Goal: Information Seeking & Learning: Learn about a topic

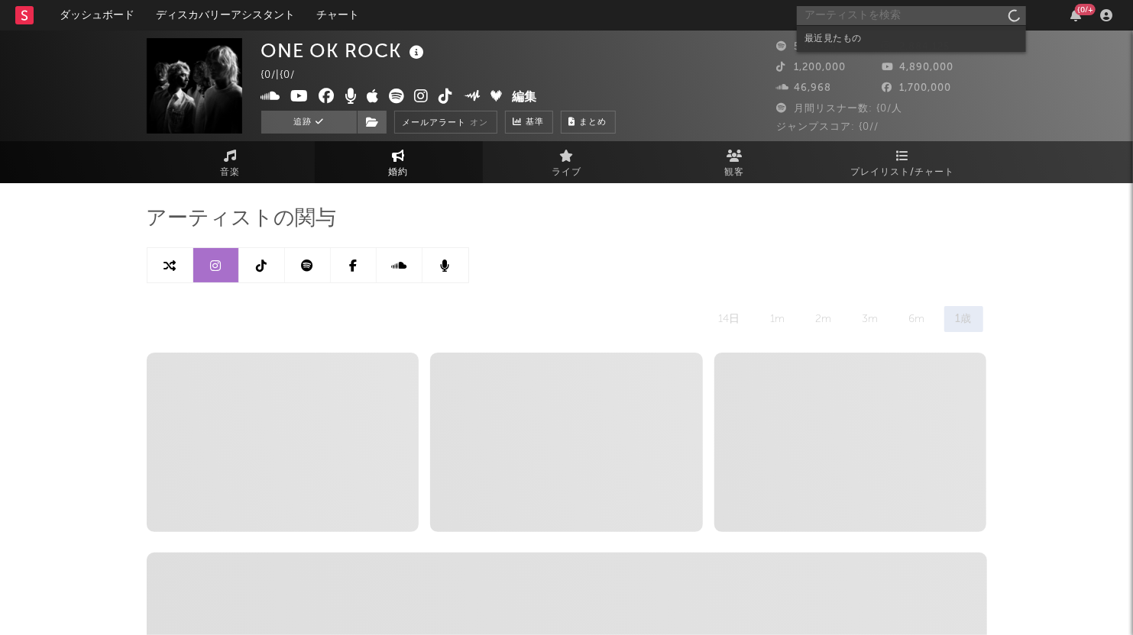
click at [831, 17] on input "text" at bounding box center [911, 15] width 229 height 19
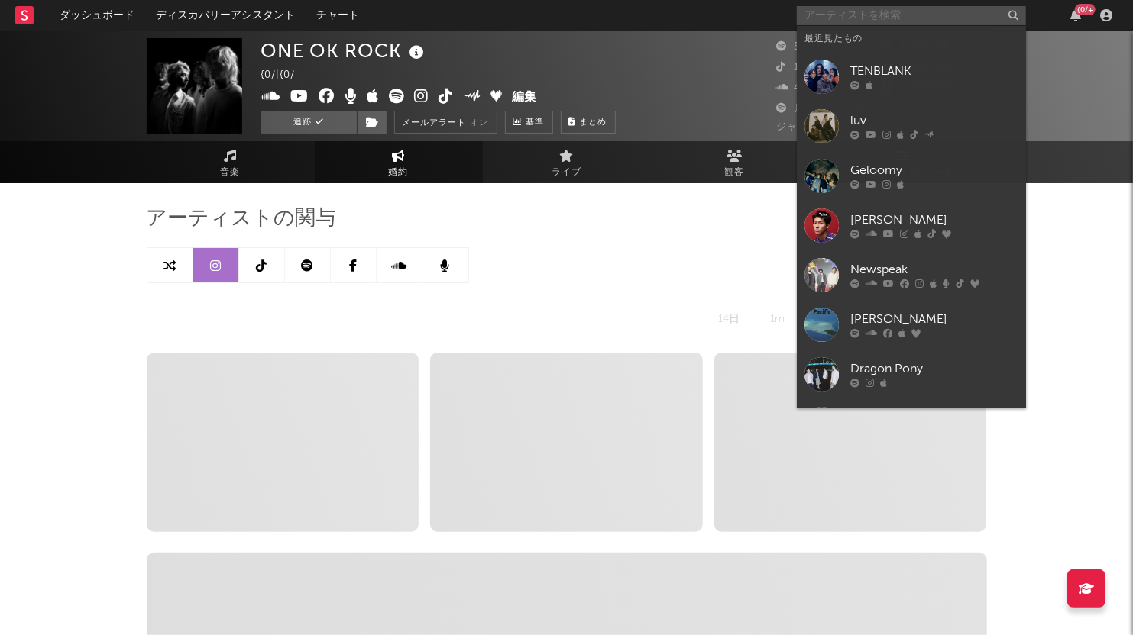
select select "6m"
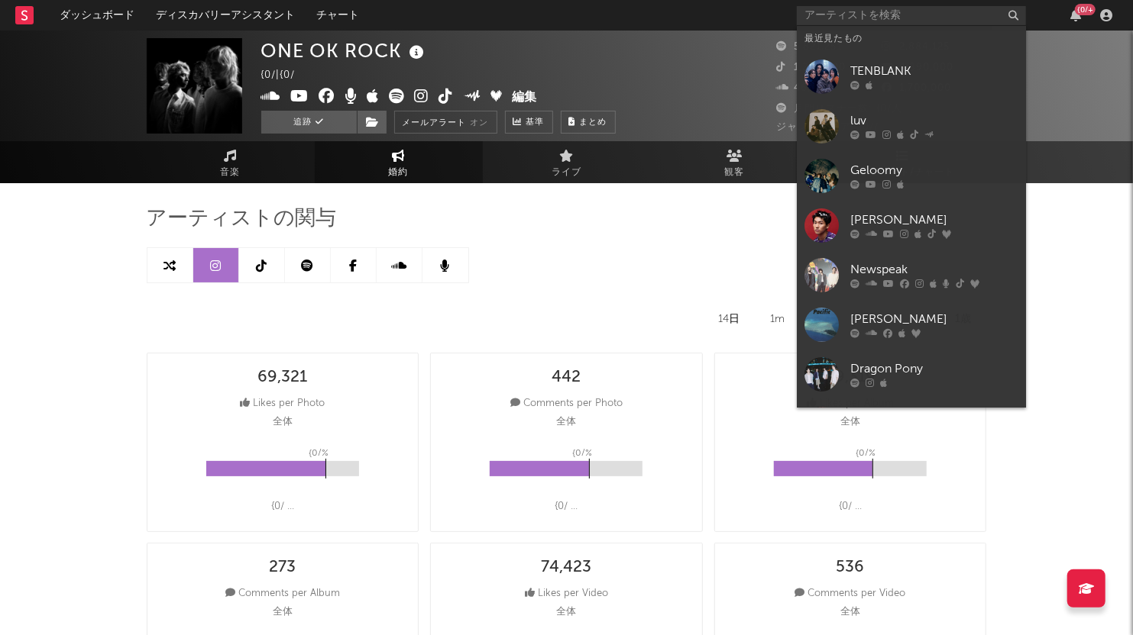
click at [875, 118] on div "luv" at bounding box center [934, 121] width 168 height 18
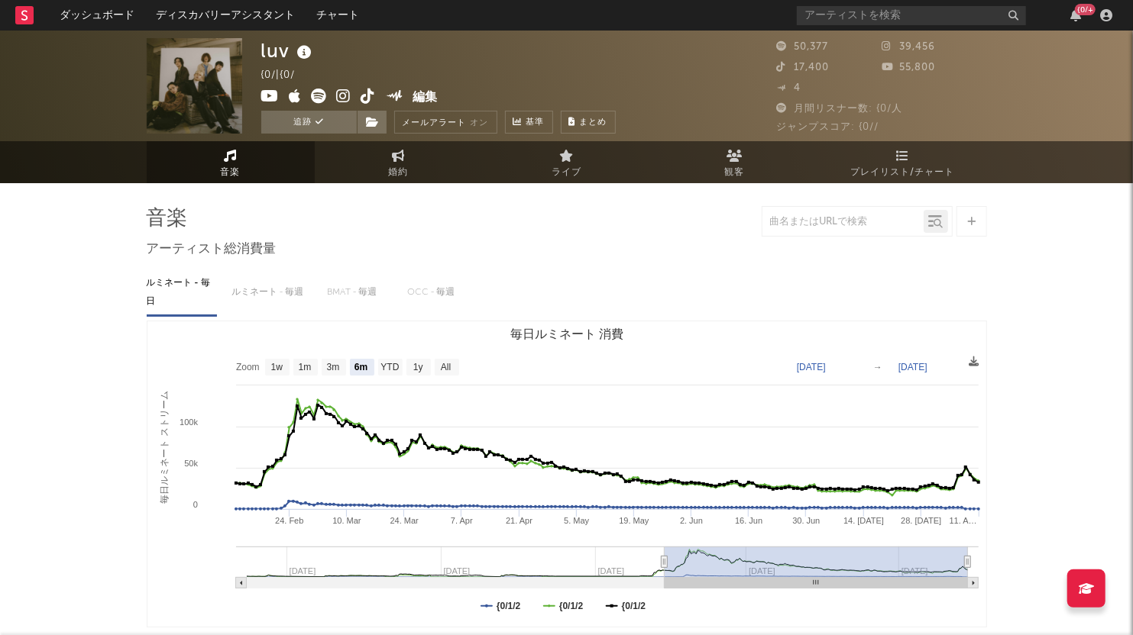
select select "6m"
click at [897, 161] on icon at bounding box center [902, 156] width 13 height 12
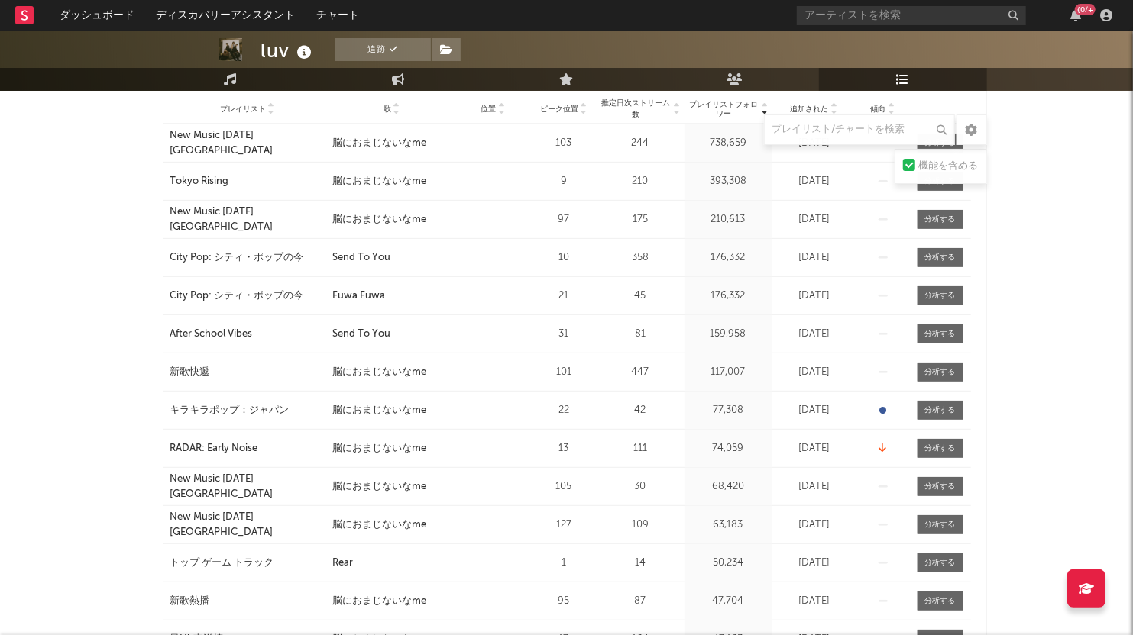
scroll to position [95, 0]
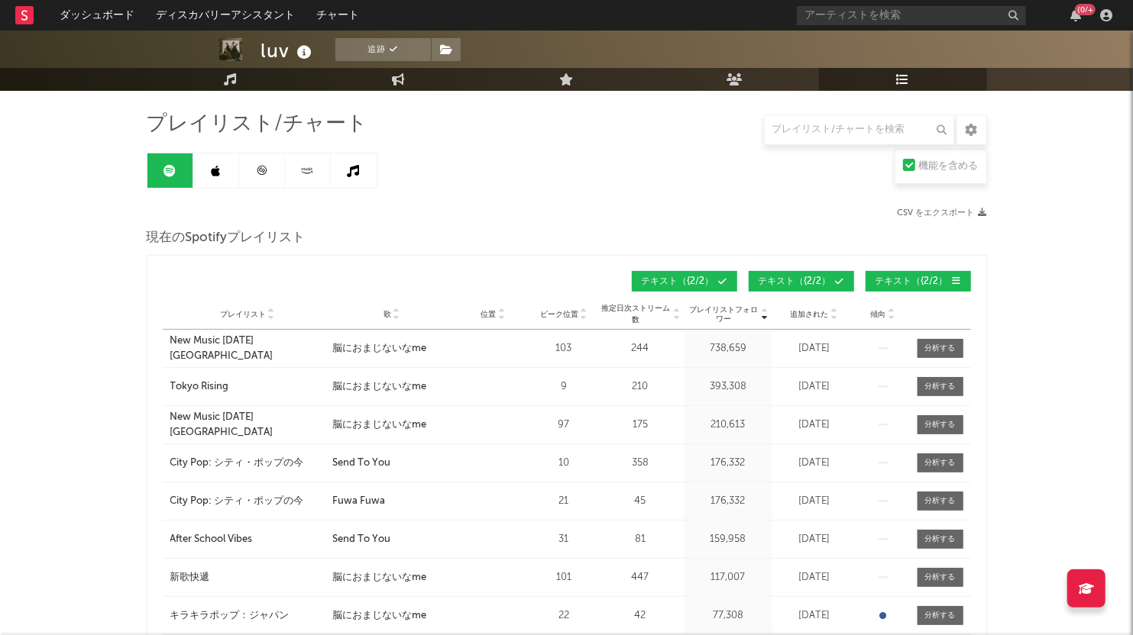
click at [397, 309] on icon at bounding box center [397, 312] width 8 height 6
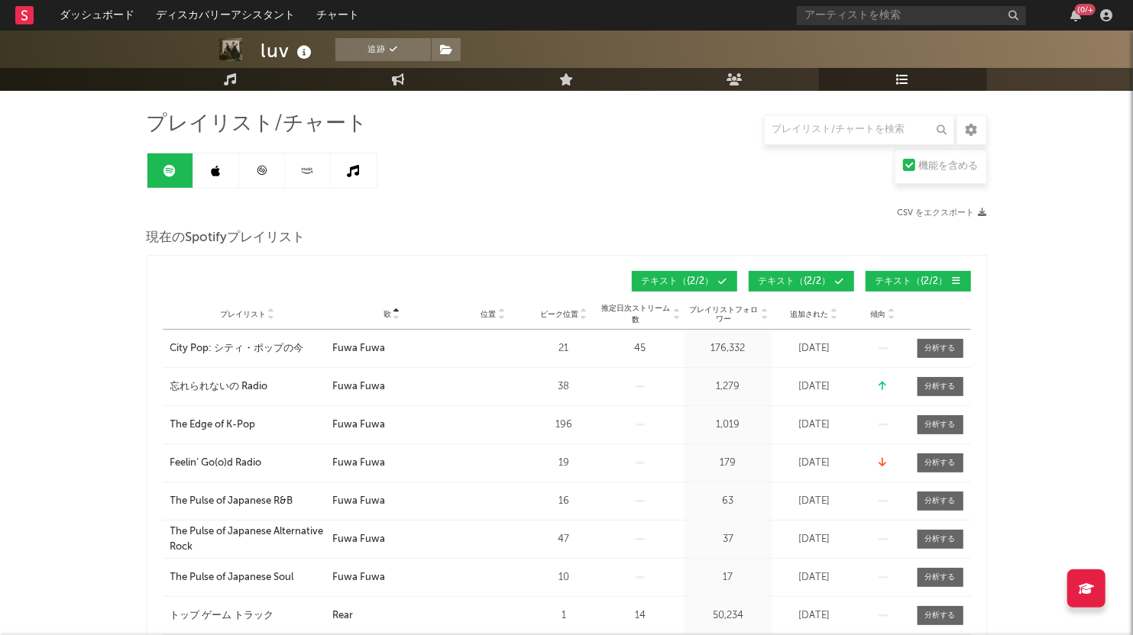
click at [397, 315] on icon at bounding box center [397, 318] width 8 height 6
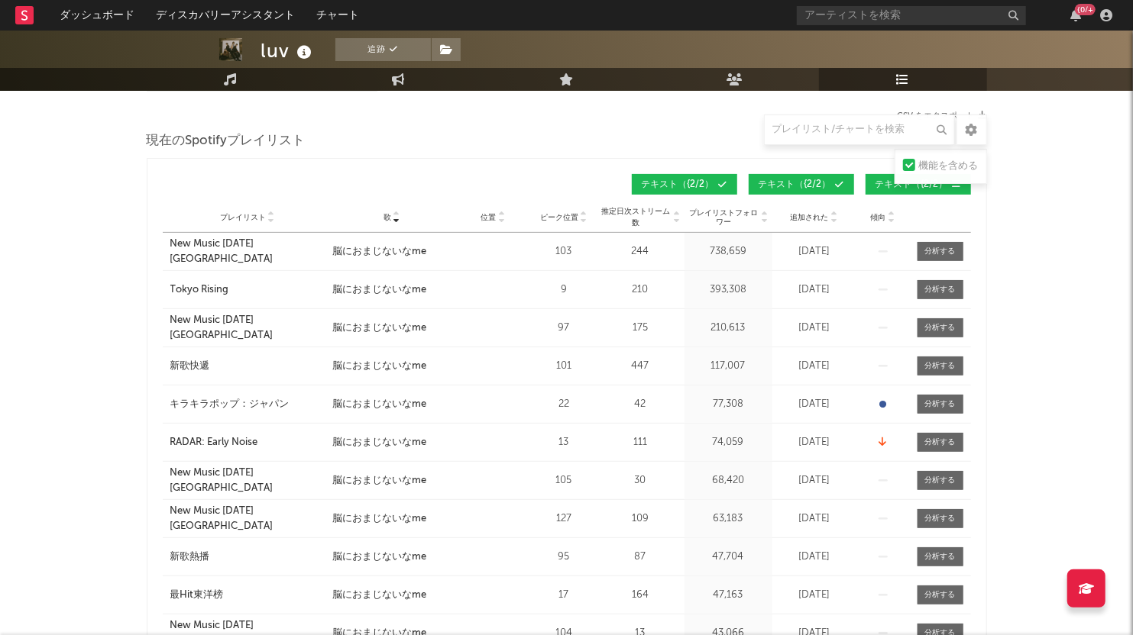
scroll to position [190, 0]
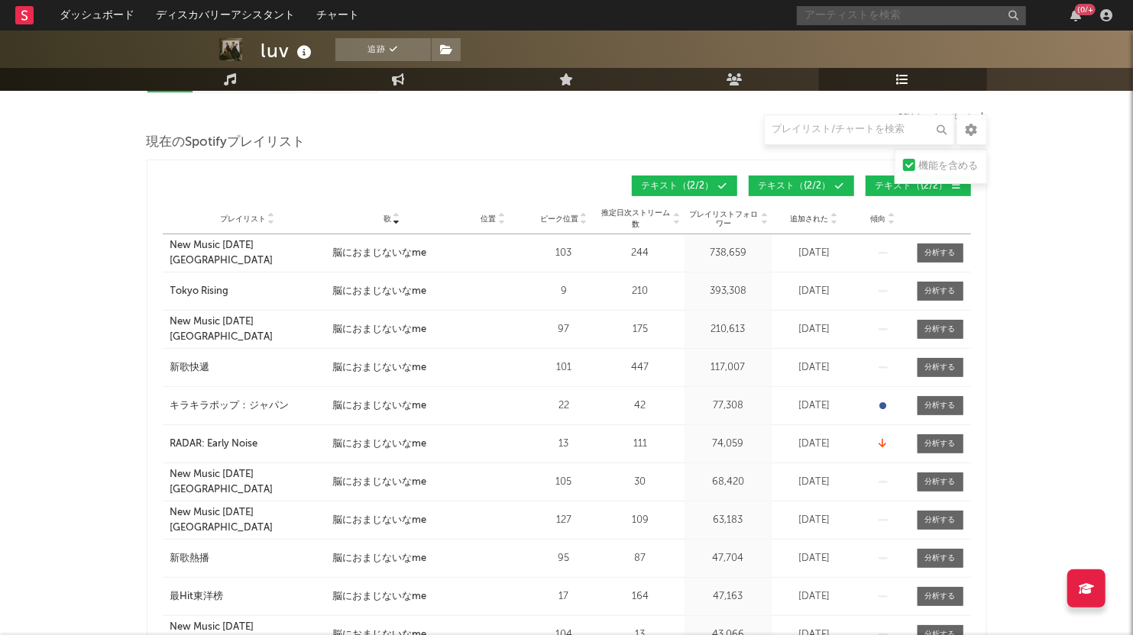
click at [859, 15] on input "text" at bounding box center [911, 15] width 229 height 19
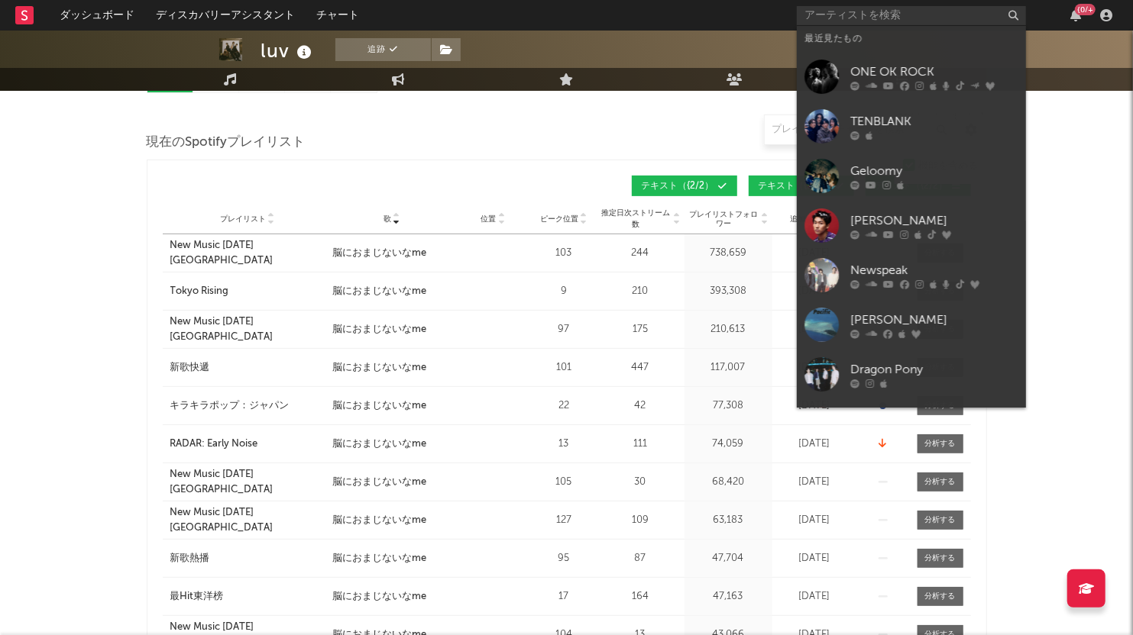
click at [895, 123] on div "TENBLANK" at bounding box center [934, 121] width 168 height 18
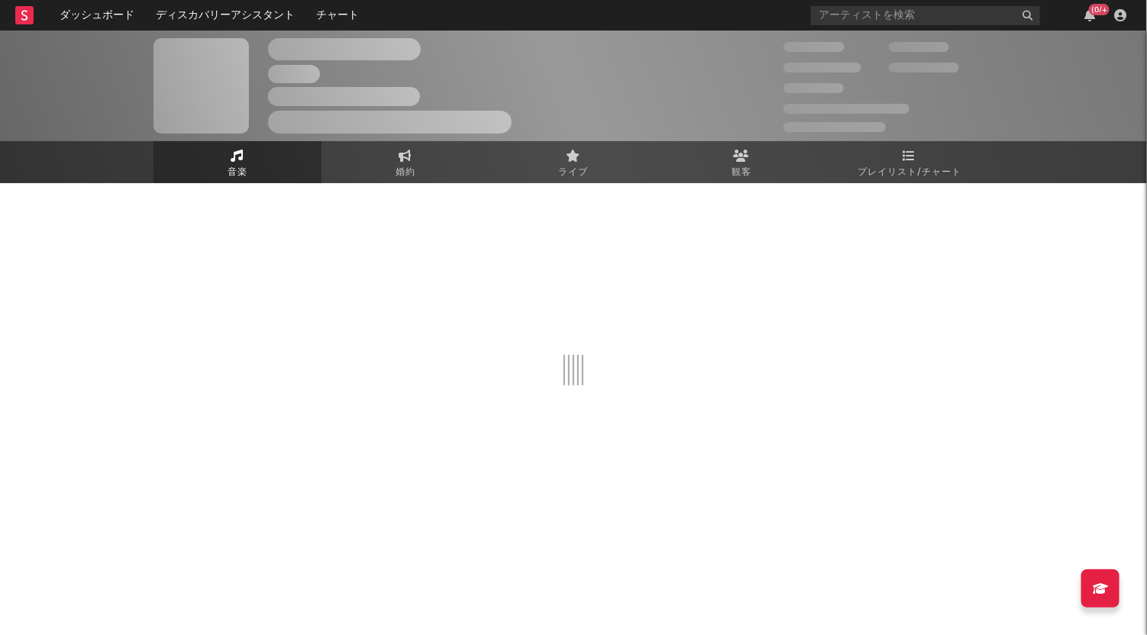
select select "1w"
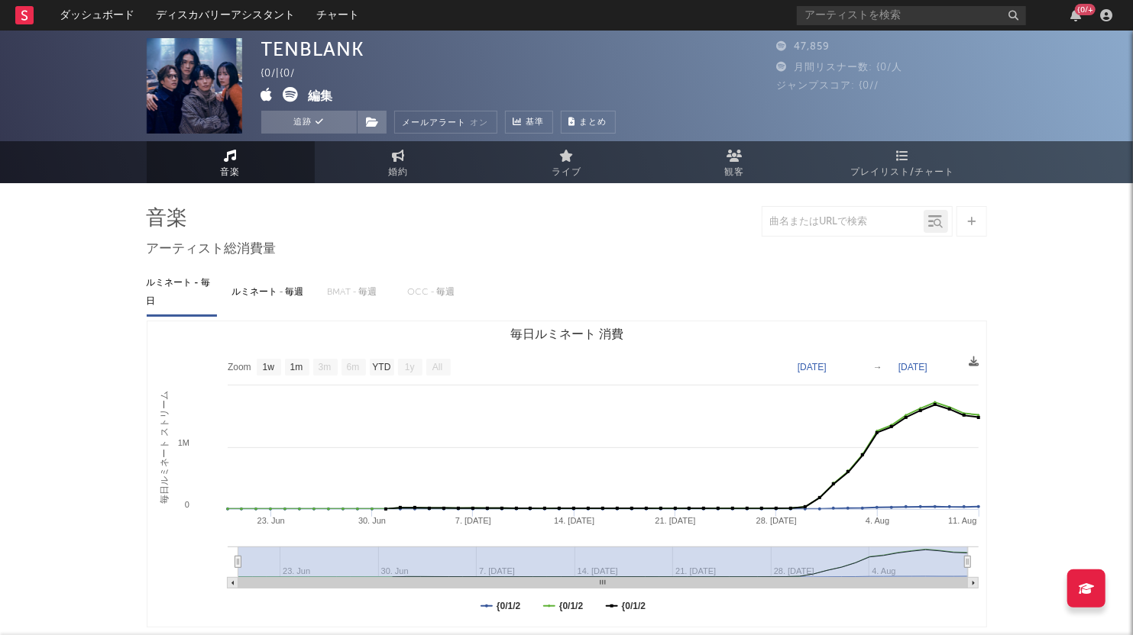
click at [742, 154] on link "観客" at bounding box center [735, 162] width 168 height 42
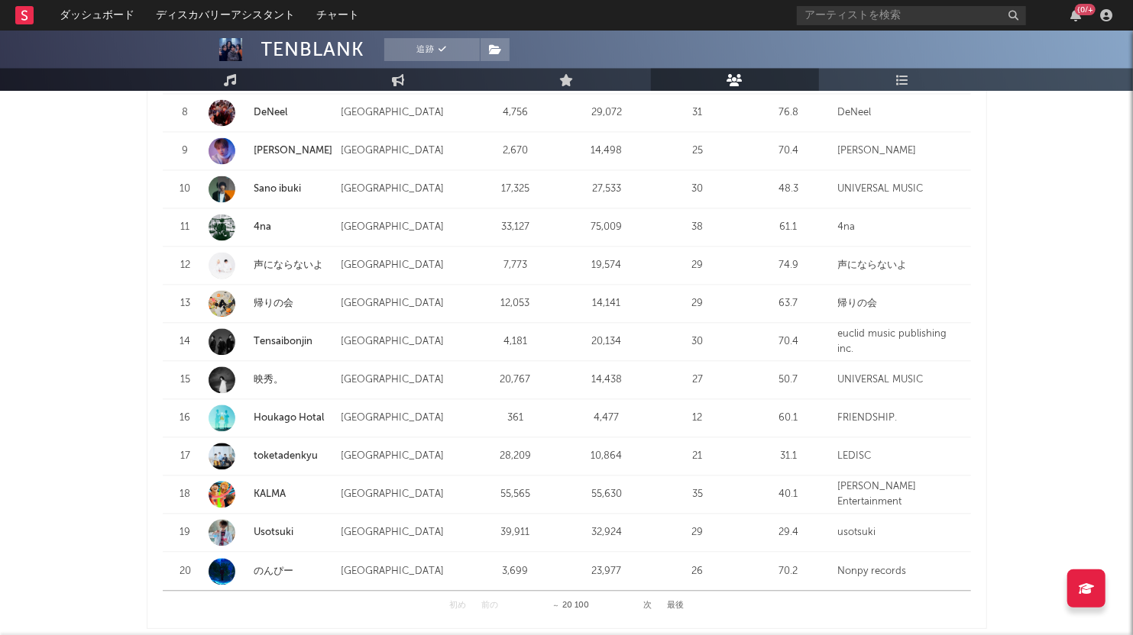
scroll to position [1913, 0]
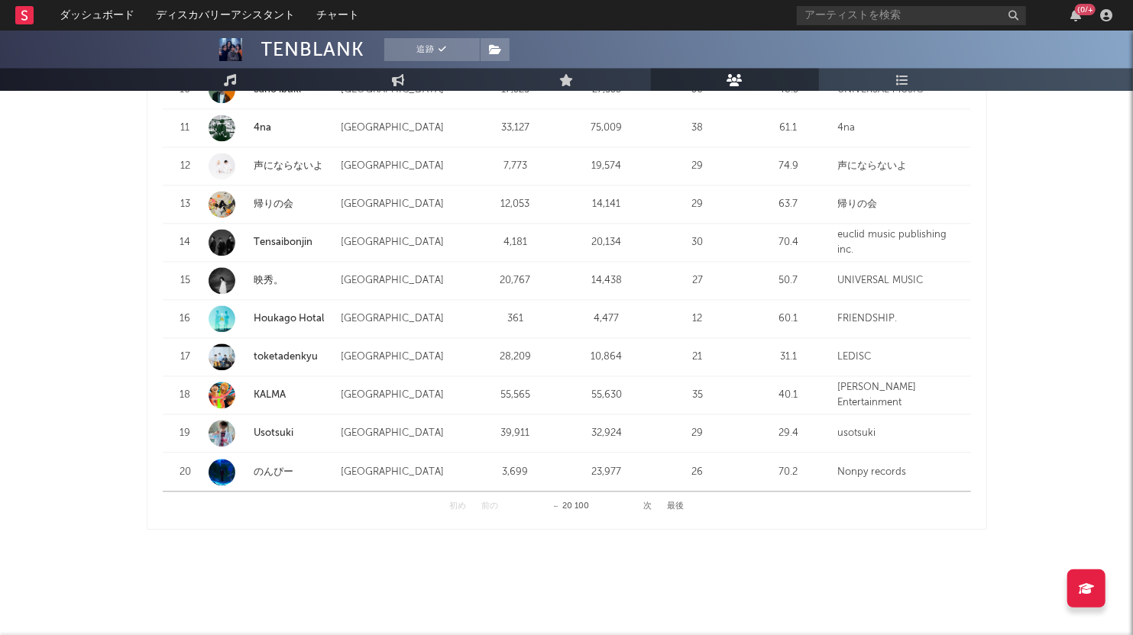
click at [645, 507] on button "次" at bounding box center [647, 507] width 8 height 8
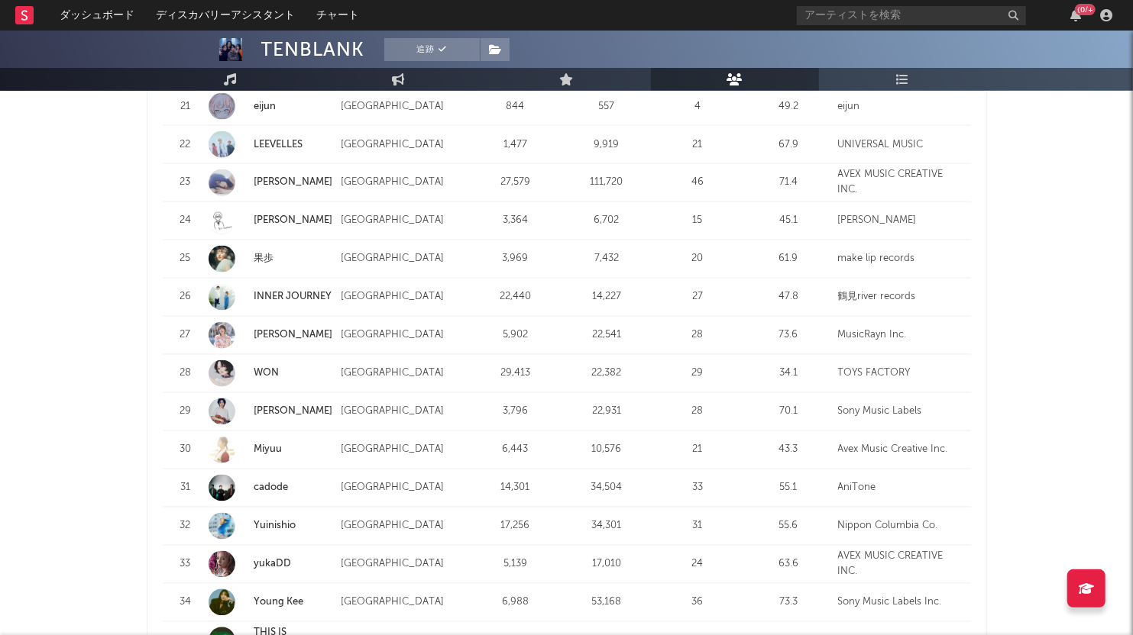
scroll to position [1340, 0]
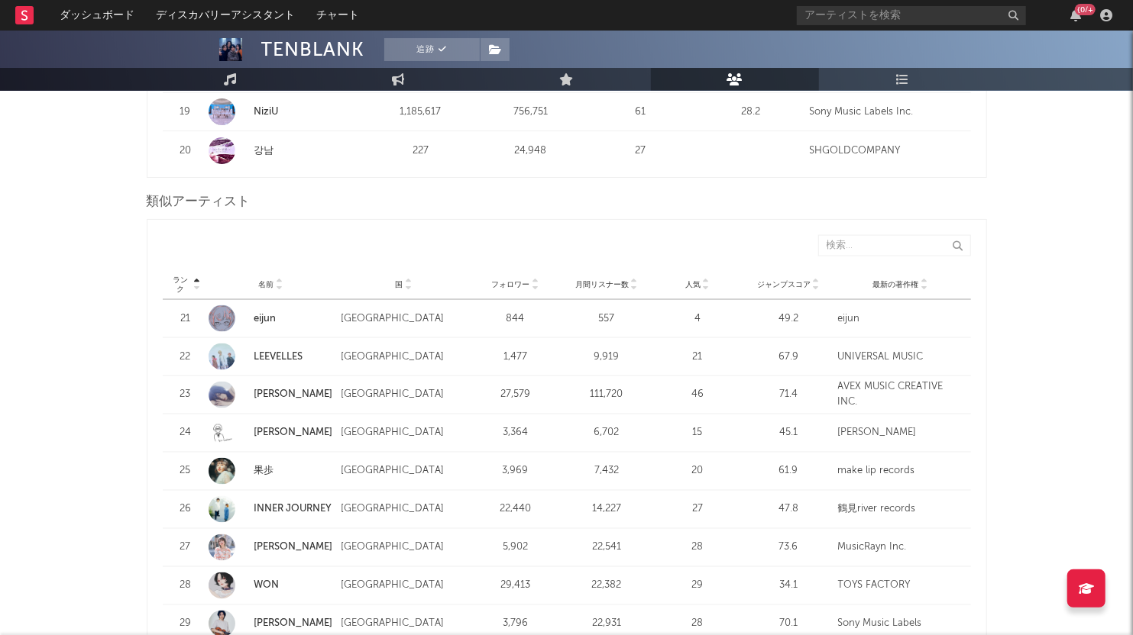
click at [536, 286] on icon at bounding box center [536, 288] width 8 height 6
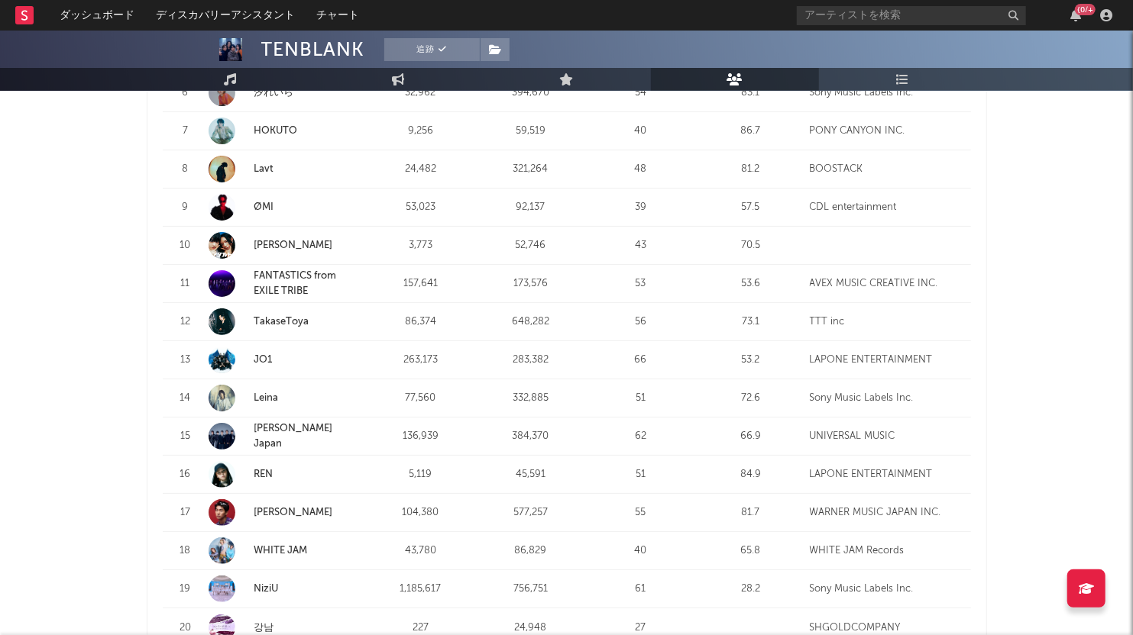
scroll to position [481, 0]
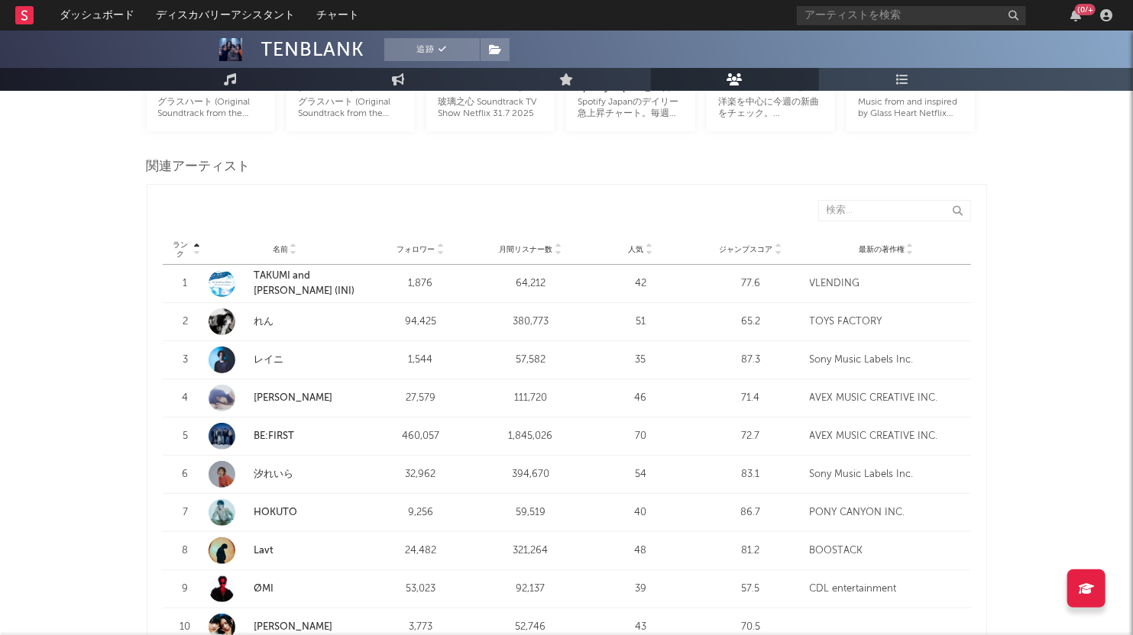
click at [439, 251] on icon at bounding box center [441, 253] width 8 height 6
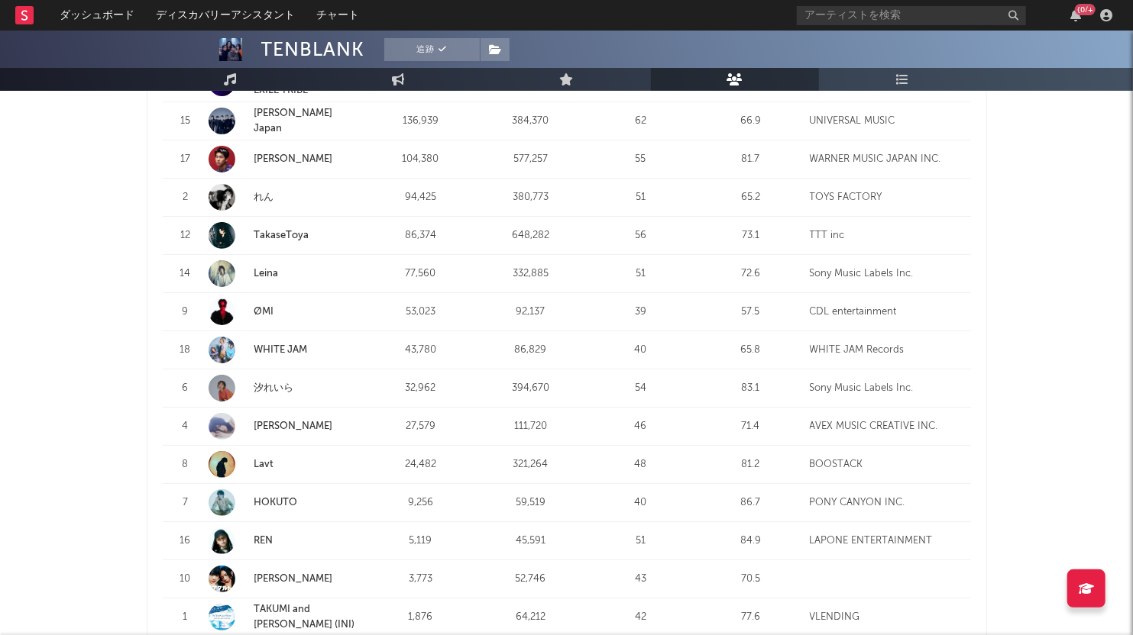
scroll to position [768, 0]
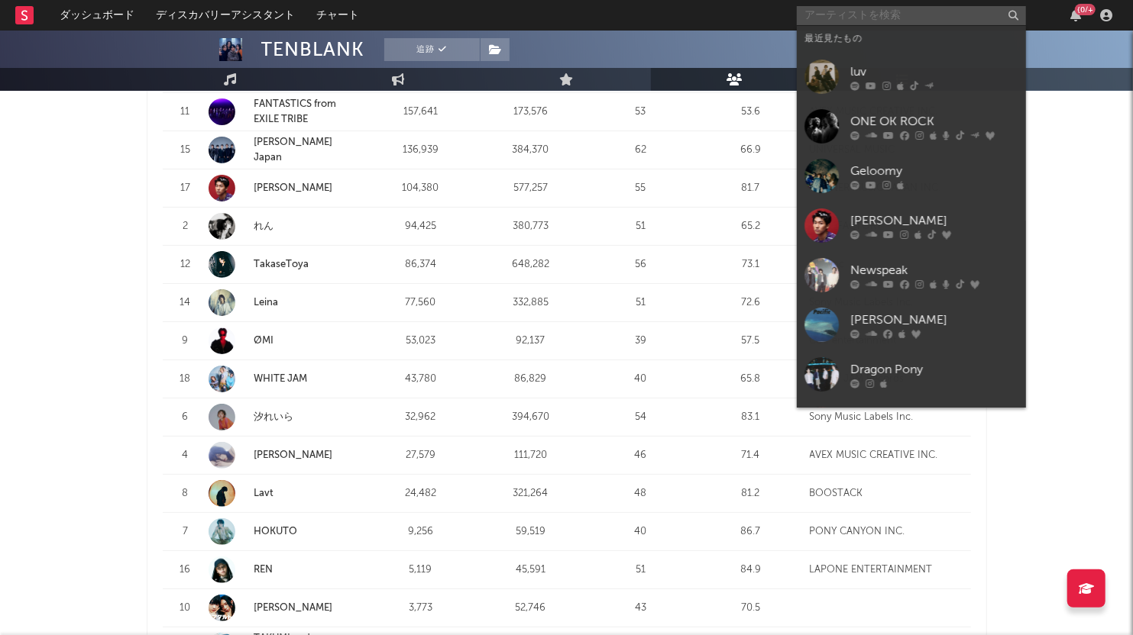
click at [865, 9] on input "text" at bounding box center [911, 15] width 229 height 19
click at [878, 219] on div "[PERSON_NAME]" at bounding box center [934, 221] width 168 height 18
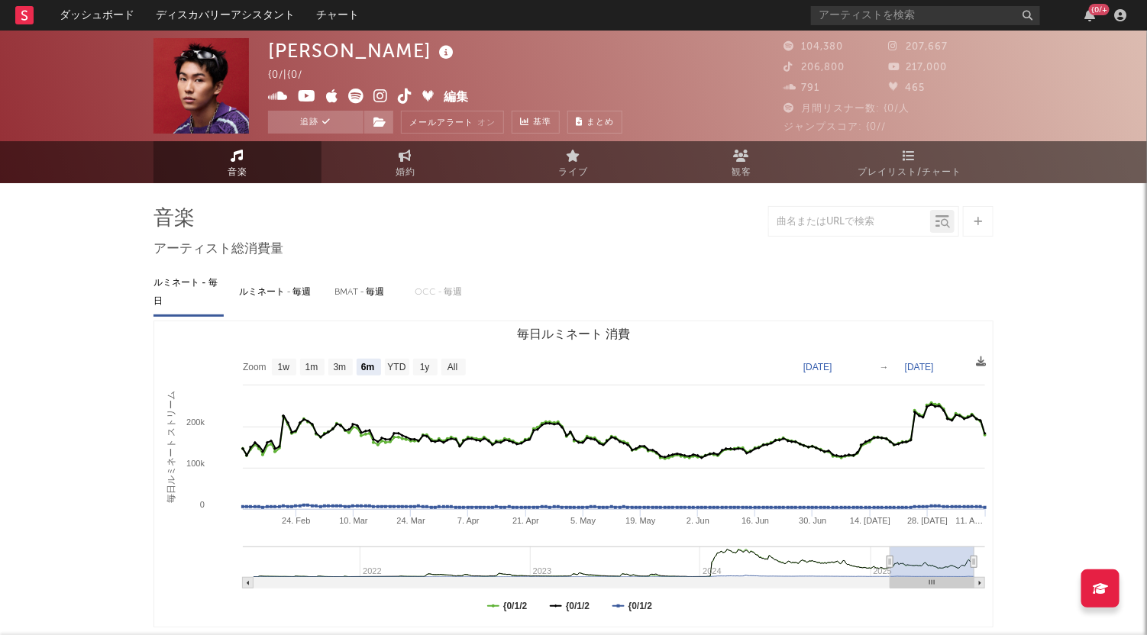
select select "6m"
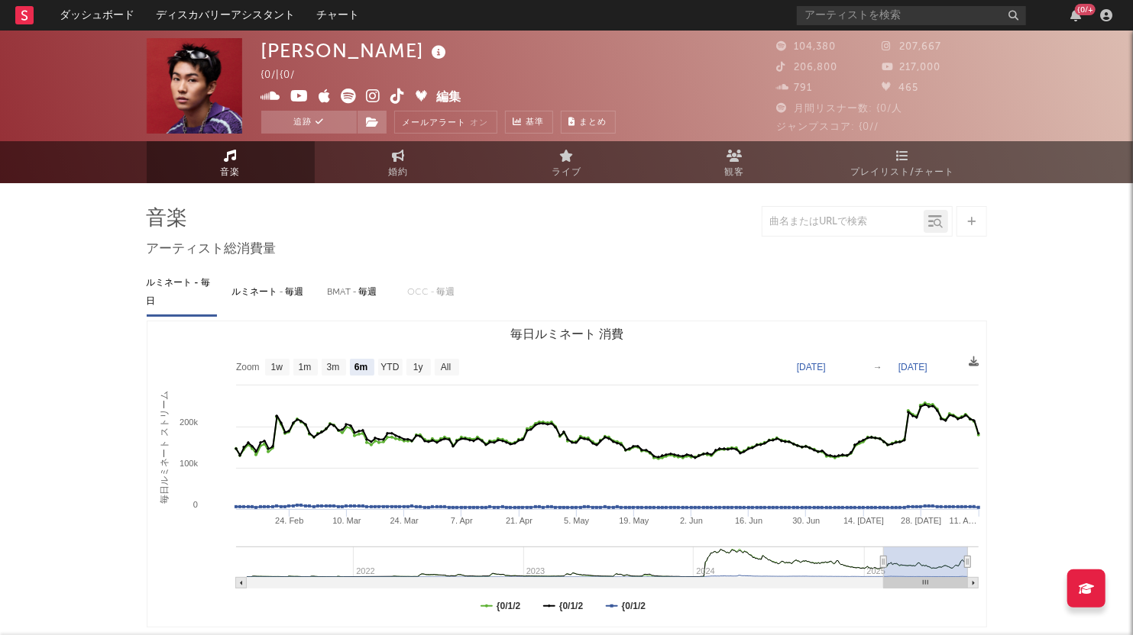
click at [913, 154] on link "プレイリスト/チャート" at bounding box center [903, 162] width 168 height 42
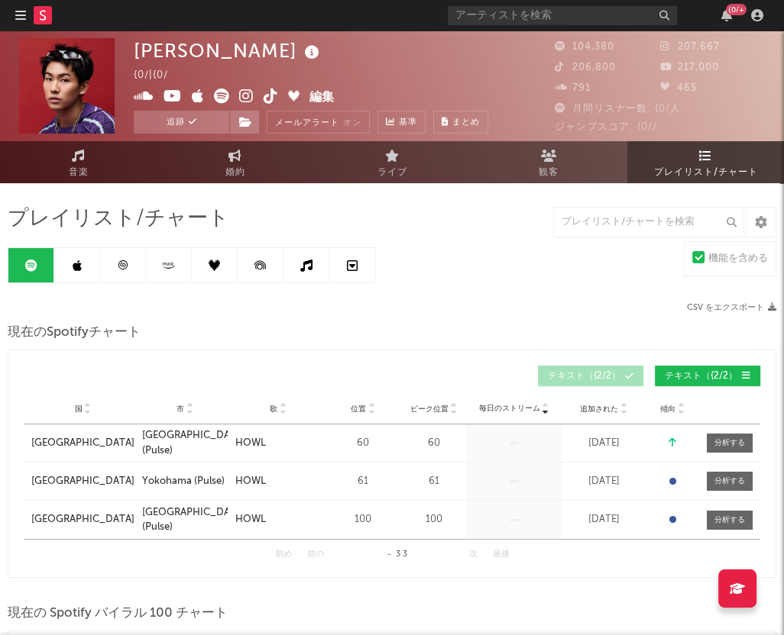
click at [84, 263] on link at bounding box center [77, 265] width 46 height 34
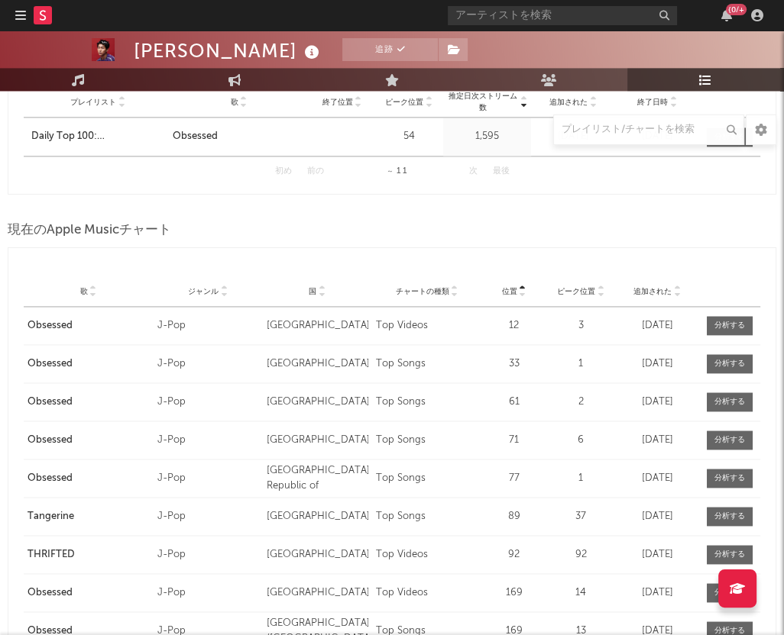
scroll to position [1719, 0]
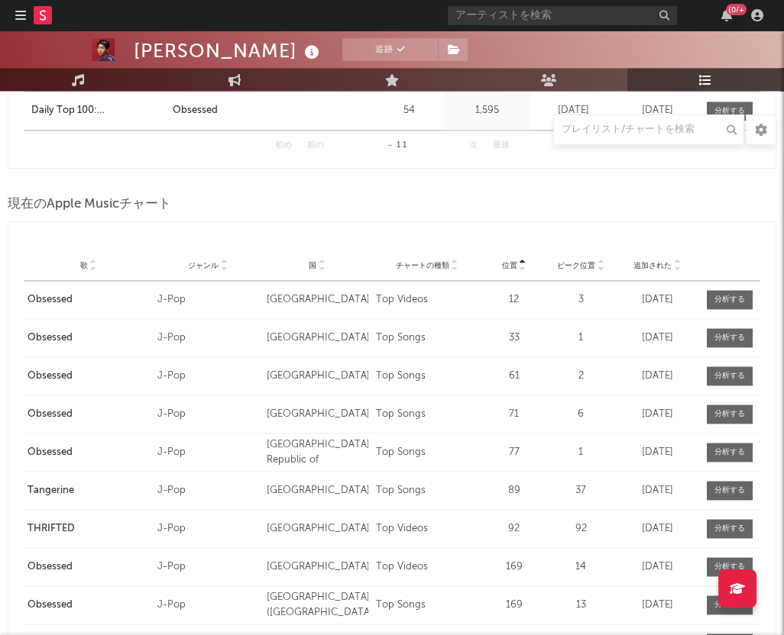
click at [95, 267] on icon at bounding box center [93, 269] width 8 height 6
click at [93, 260] on icon at bounding box center [93, 263] width 8 height 6
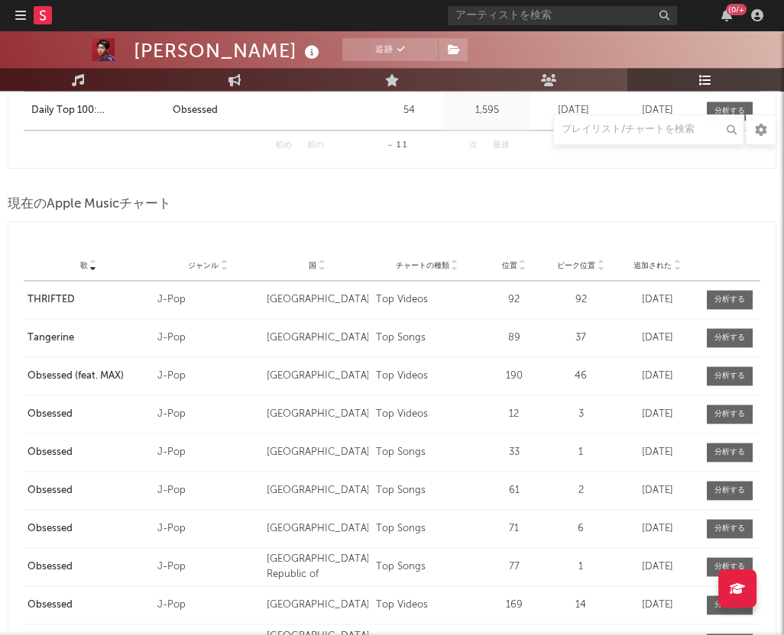
click at [93, 269] on icon at bounding box center [93, 269] width 8 height 6
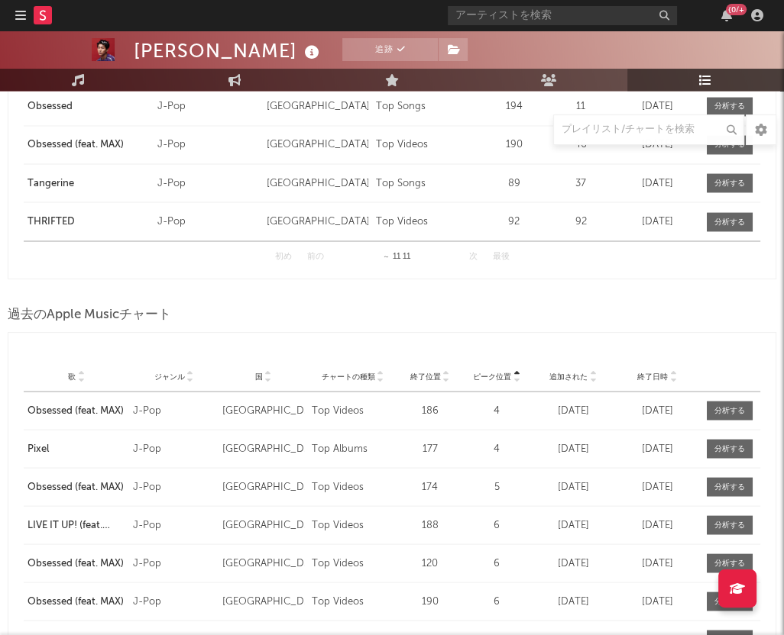
scroll to position [2291, 0]
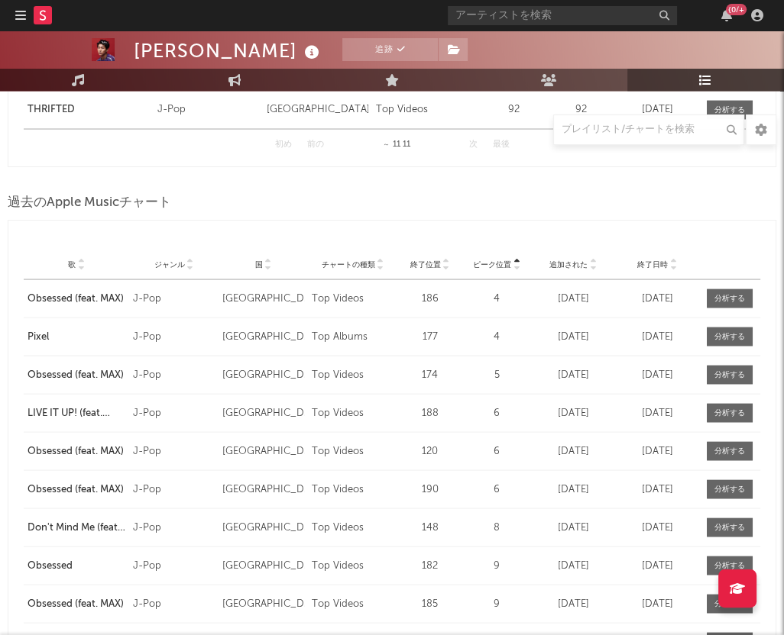
click at [78, 266] on icon at bounding box center [81, 267] width 8 height 6
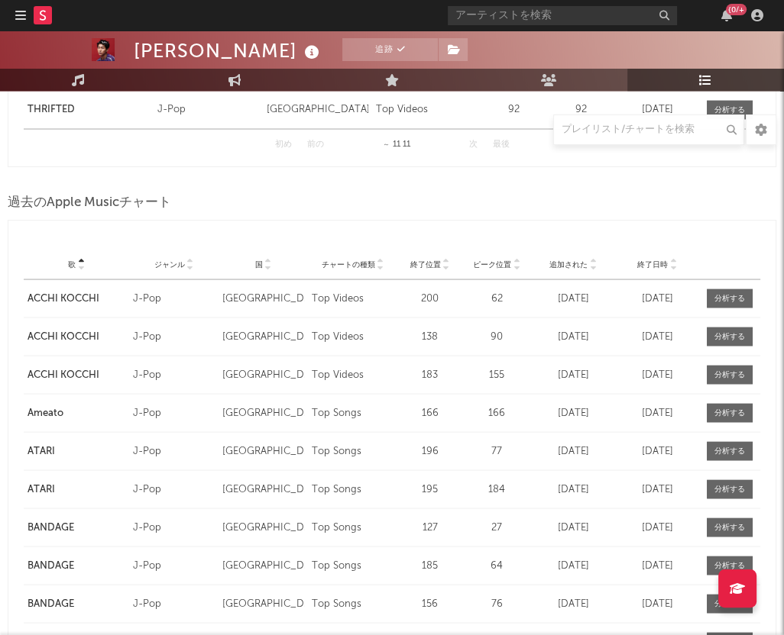
click at [80, 258] on icon at bounding box center [81, 261] width 8 height 6
click at [82, 265] on icon at bounding box center [81, 267] width 8 height 6
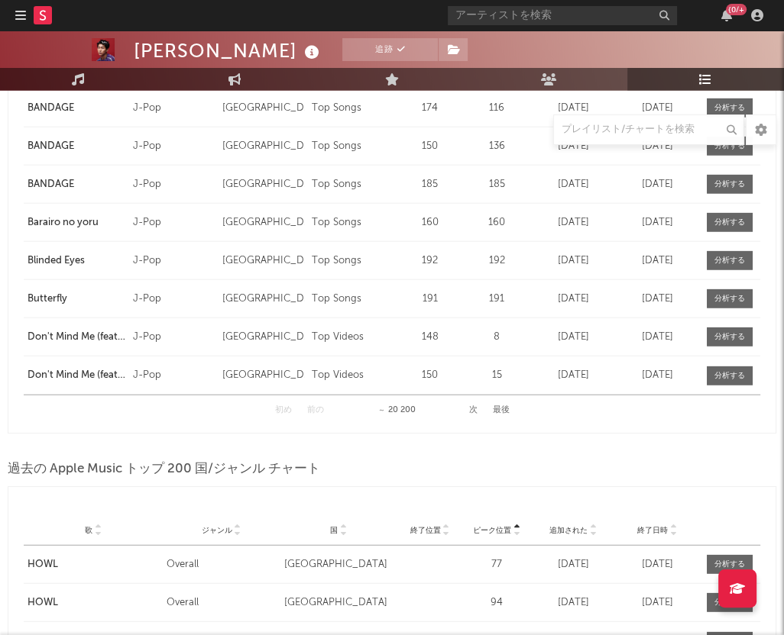
scroll to position [3054, 0]
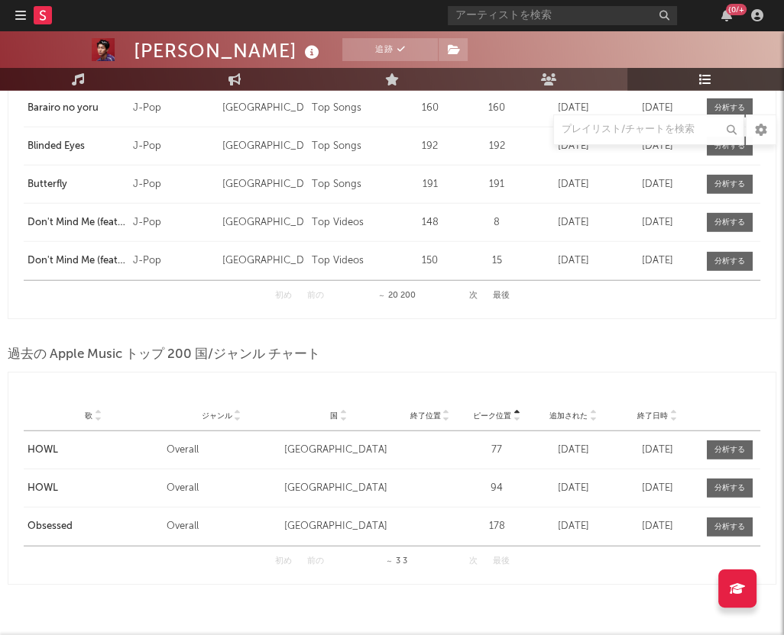
click at [474, 292] on button "次" at bounding box center [473, 296] width 8 height 8
click at [738, 490] on div at bounding box center [729, 488] width 31 height 11
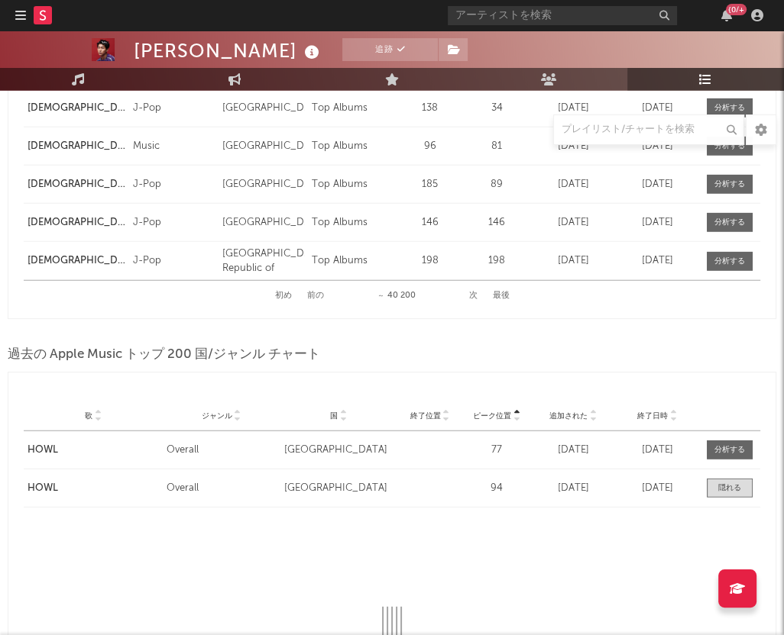
select select "1w"
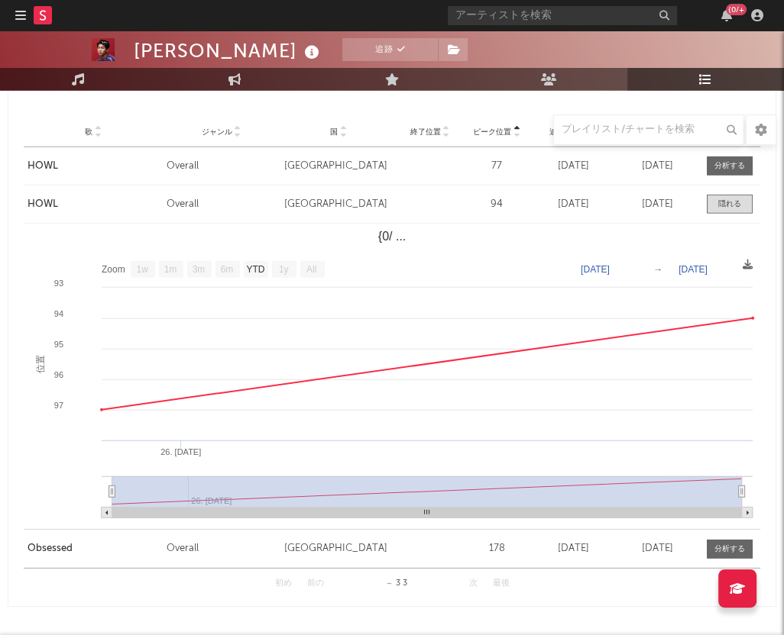
scroll to position [3342, 0]
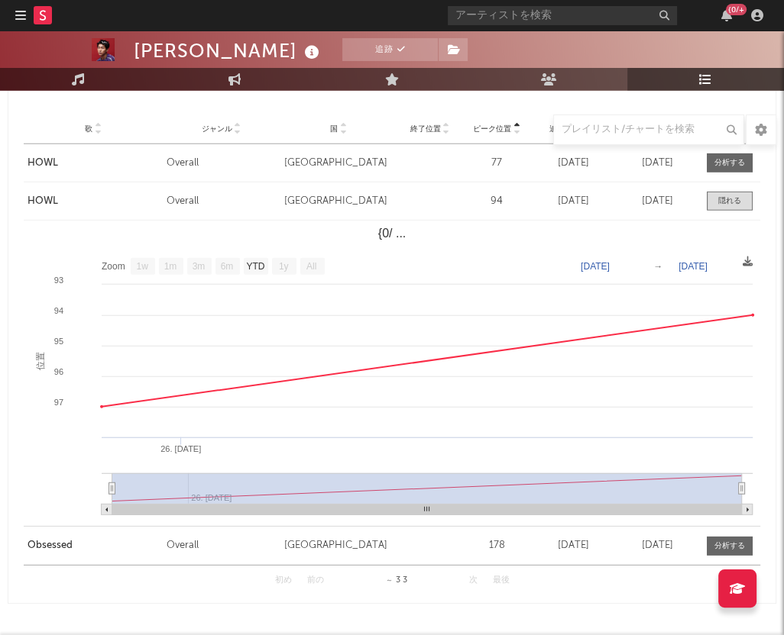
click at [726, 159] on div at bounding box center [729, 162] width 31 height 11
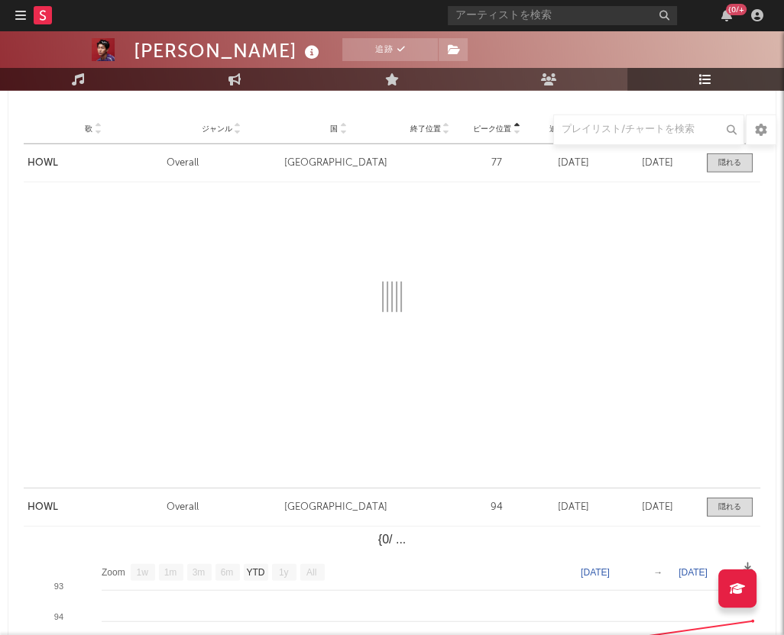
select select "1w"
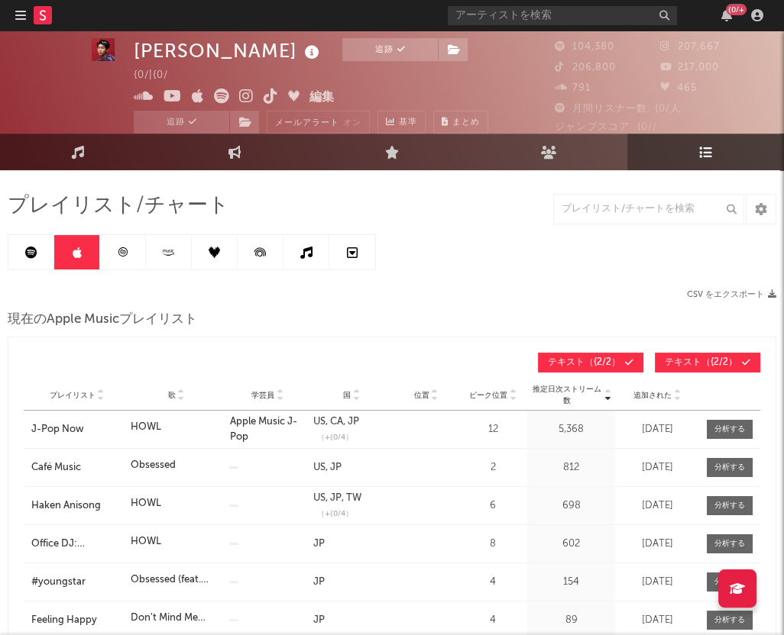
scroll to position [0, 0]
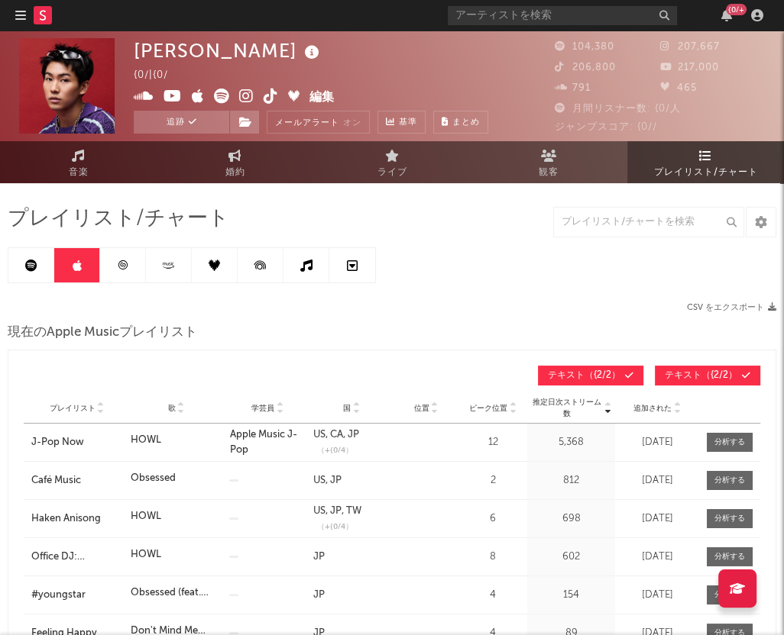
click at [34, 265] on icon at bounding box center [31, 266] width 12 height 12
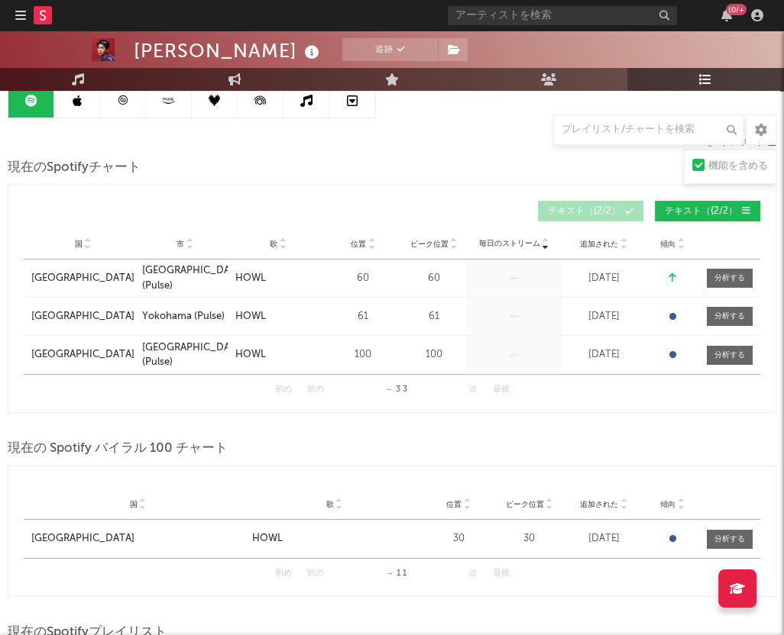
scroll to position [190, 0]
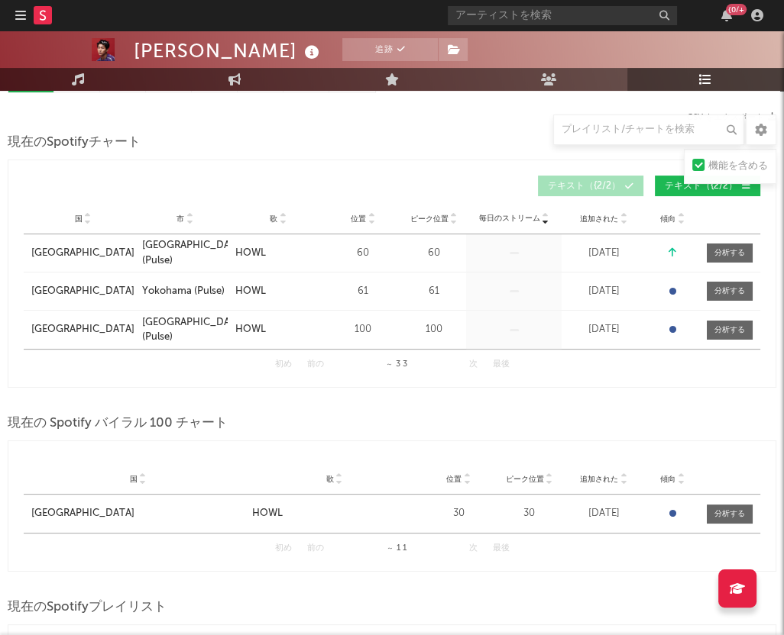
click at [744, 248] on div at bounding box center [729, 252] width 31 height 11
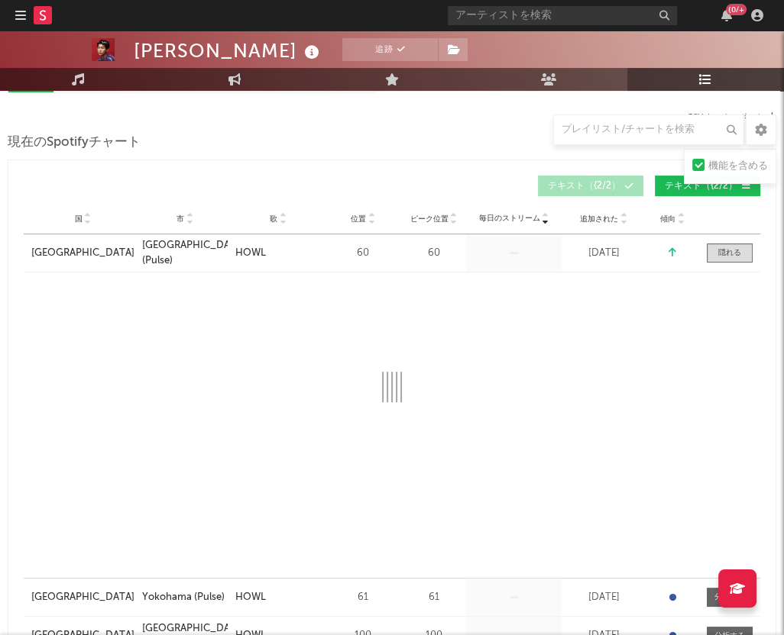
select select "1w"
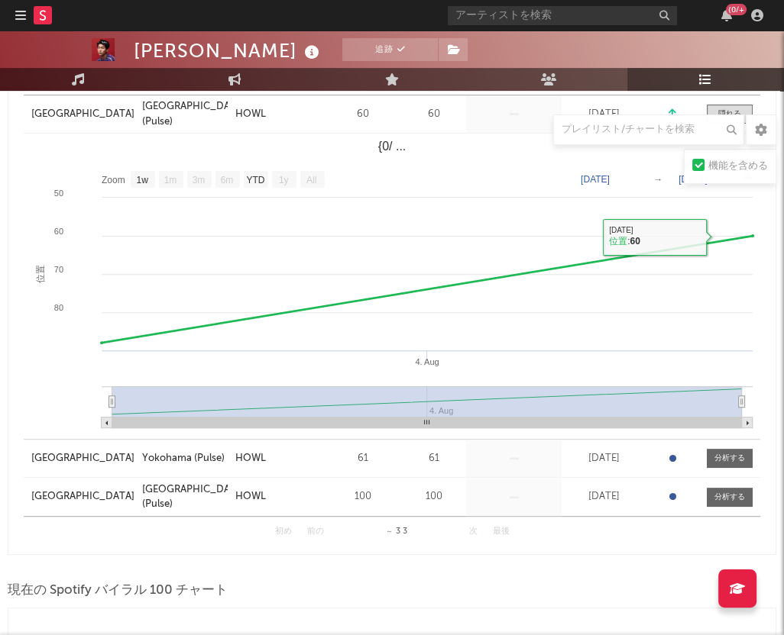
scroll to position [477, 0]
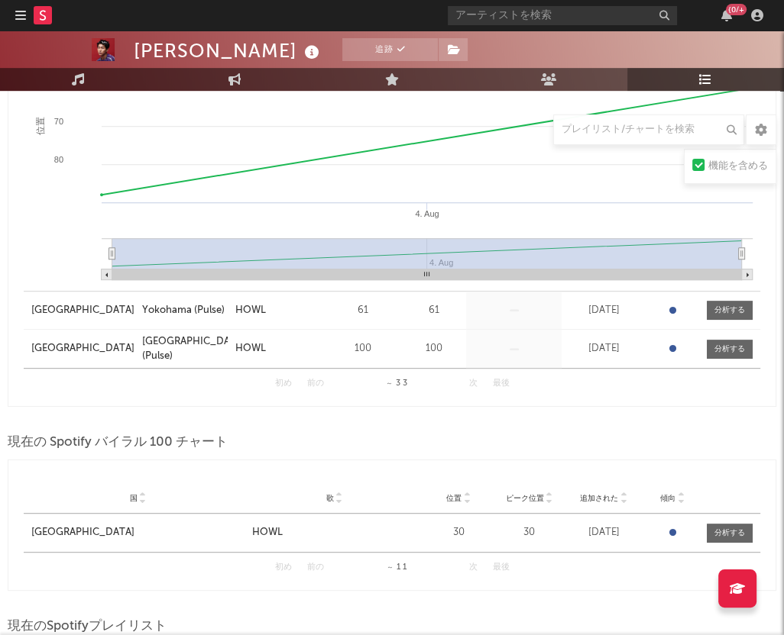
click at [726, 305] on div at bounding box center [729, 310] width 31 height 11
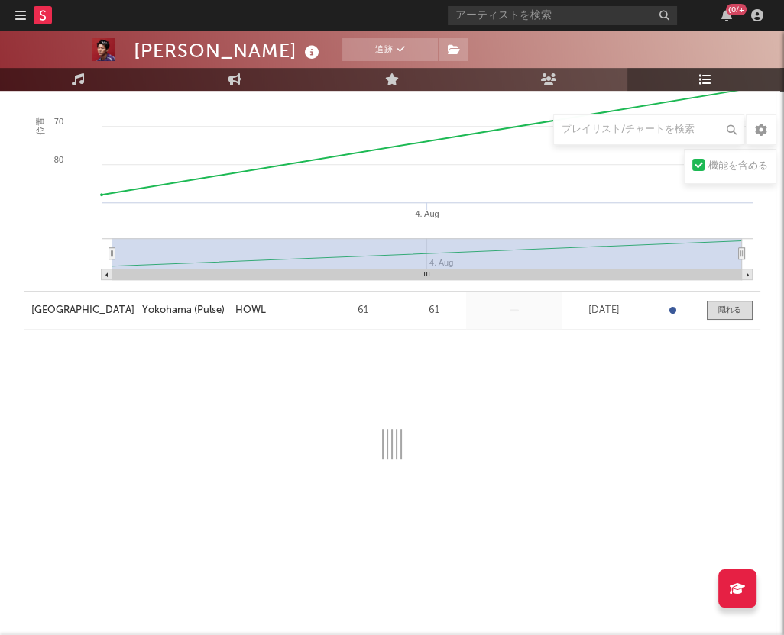
select select "1w"
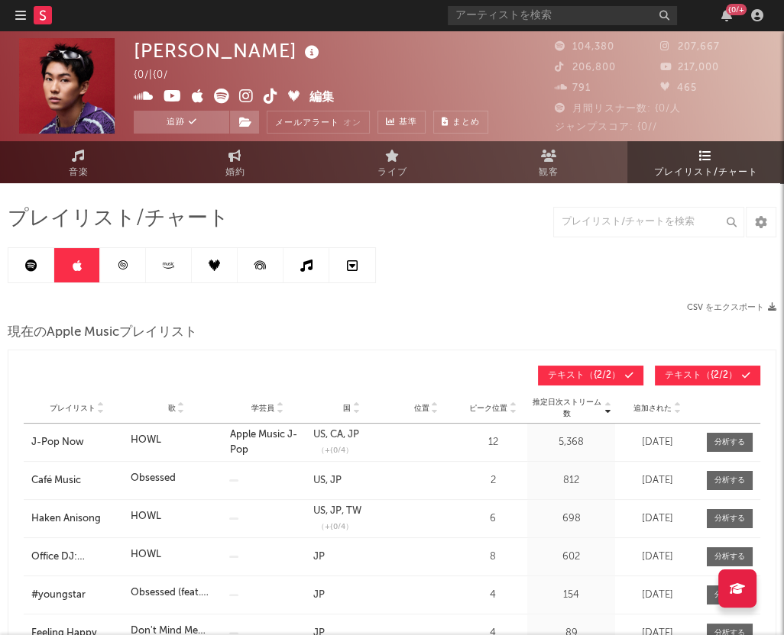
click at [39, 262] on link at bounding box center [31, 265] width 46 height 34
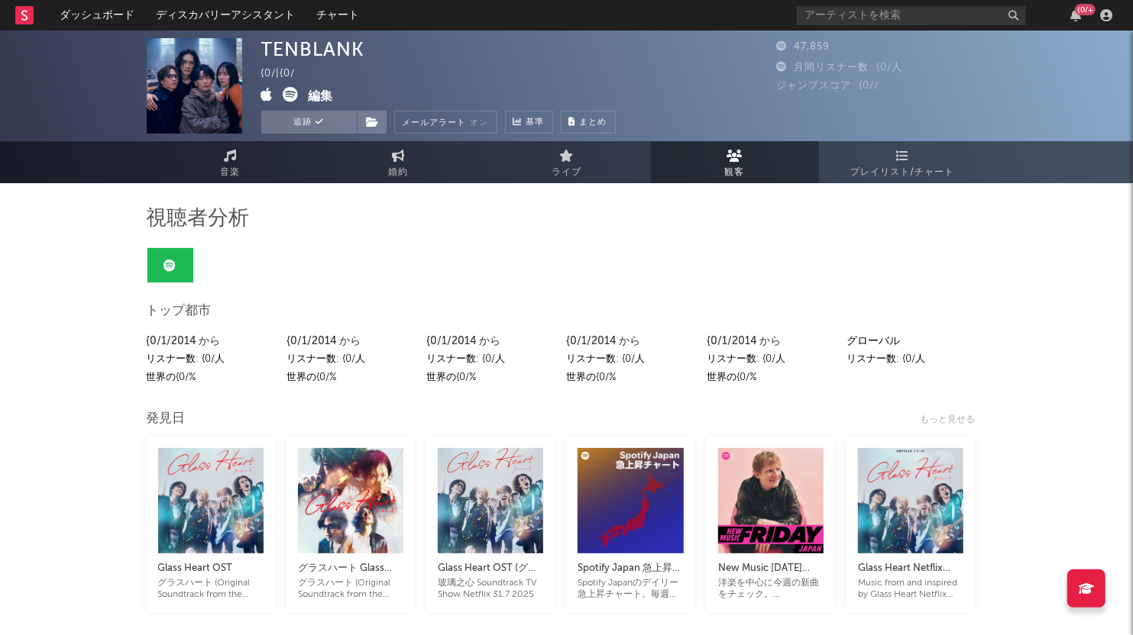
click at [852, 83] on span "ジャンプスコア: {0//" at bounding box center [828, 86] width 102 height 10
click at [232, 154] on icon at bounding box center [230, 156] width 13 height 12
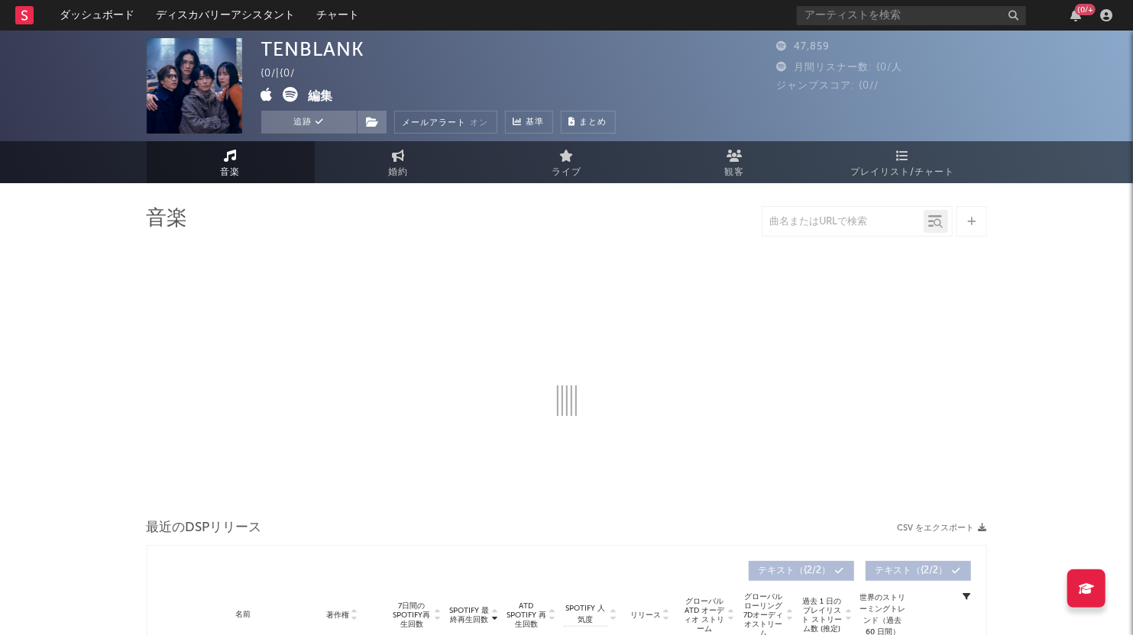
select select "1w"
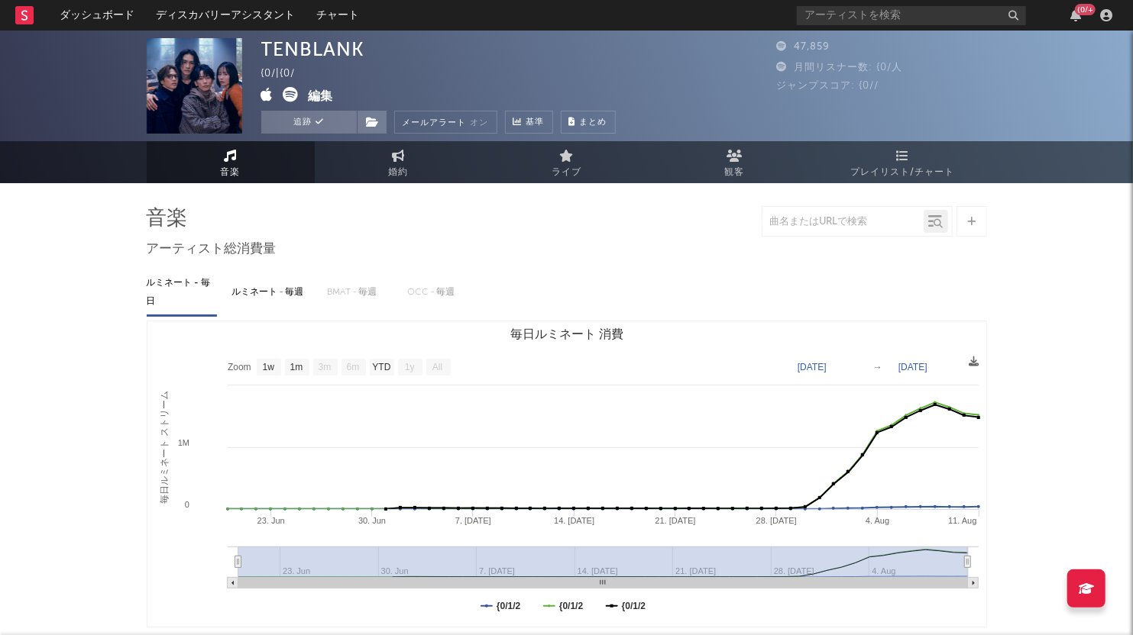
click at [382, 161] on link "婚約" at bounding box center [399, 162] width 168 height 42
select select "1w"
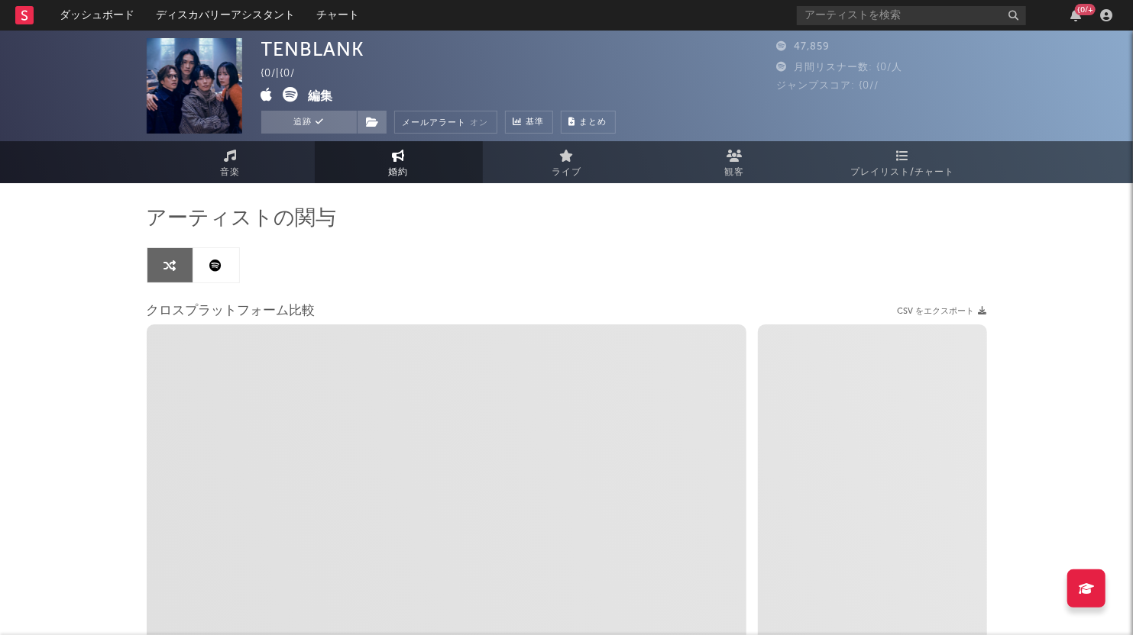
select select "1m"
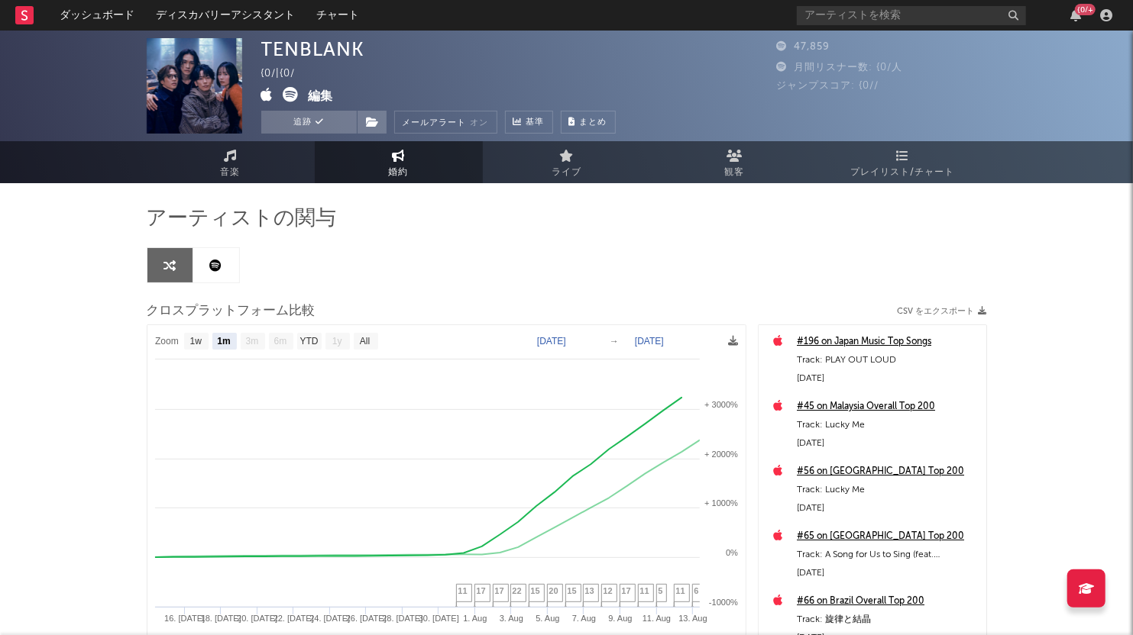
click at [567, 166] on span "ライブ" at bounding box center [566, 172] width 30 height 18
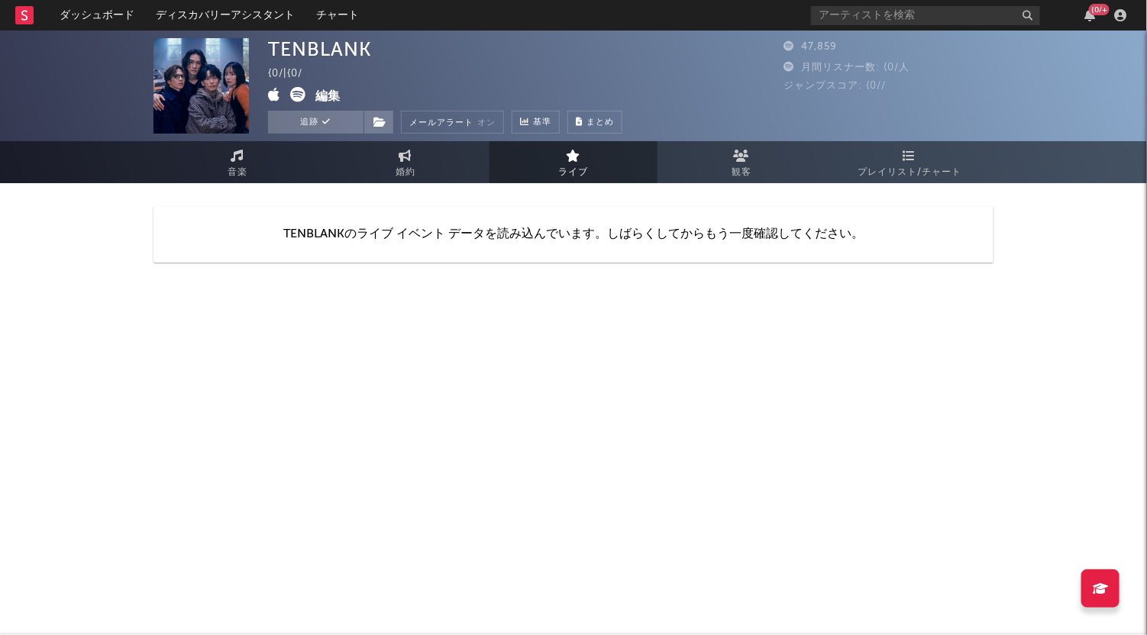
click at [739, 166] on span "観客" at bounding box center [742, 172] width 20 height 18
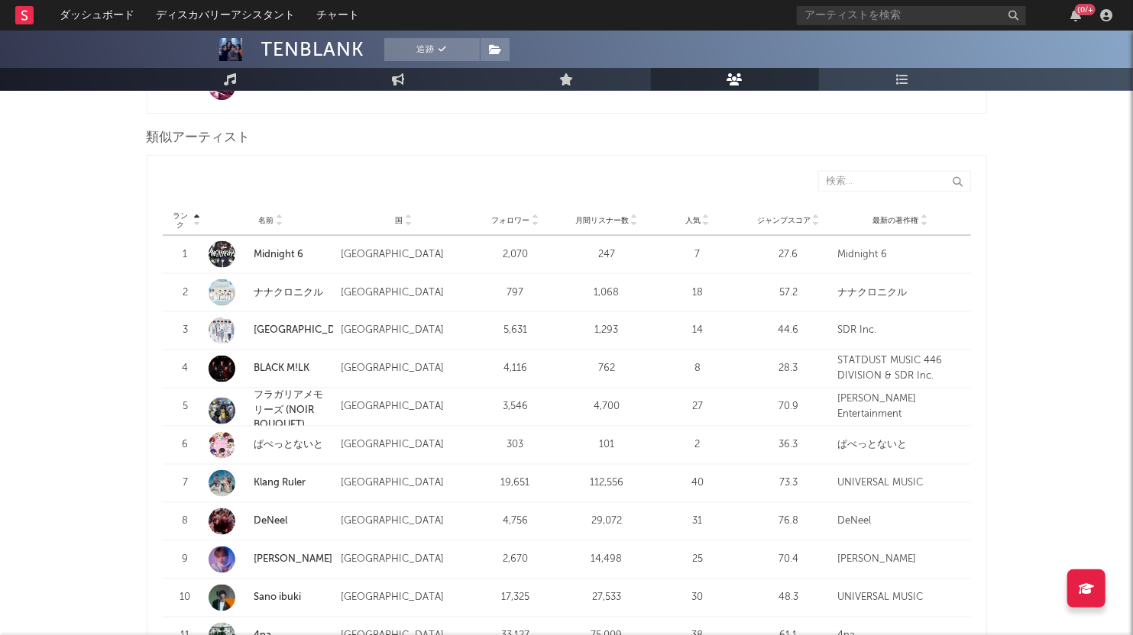
scroll to position [1431, 0]
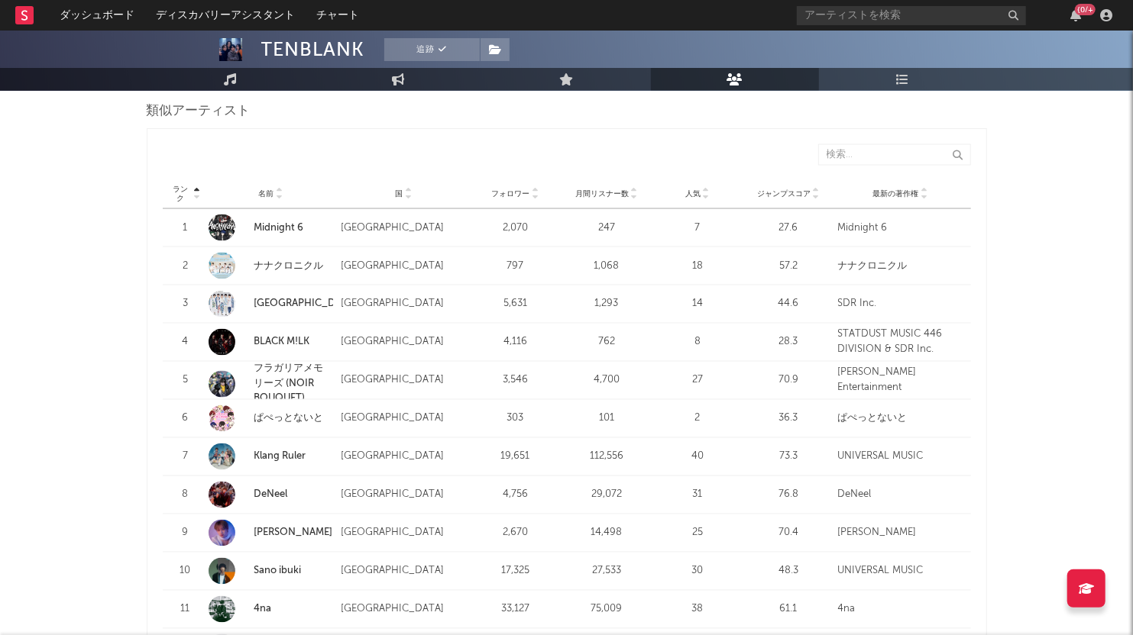
click at [815, 196] on icon at bounding box center [816, 197] width 8 height 6
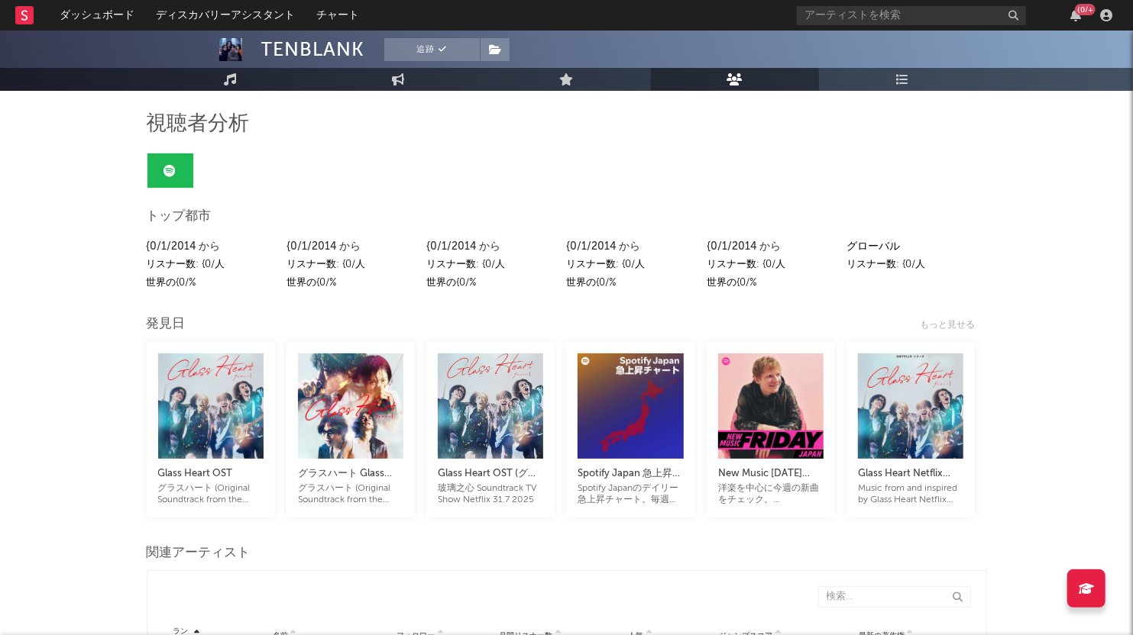
scroll to position [0, 0]
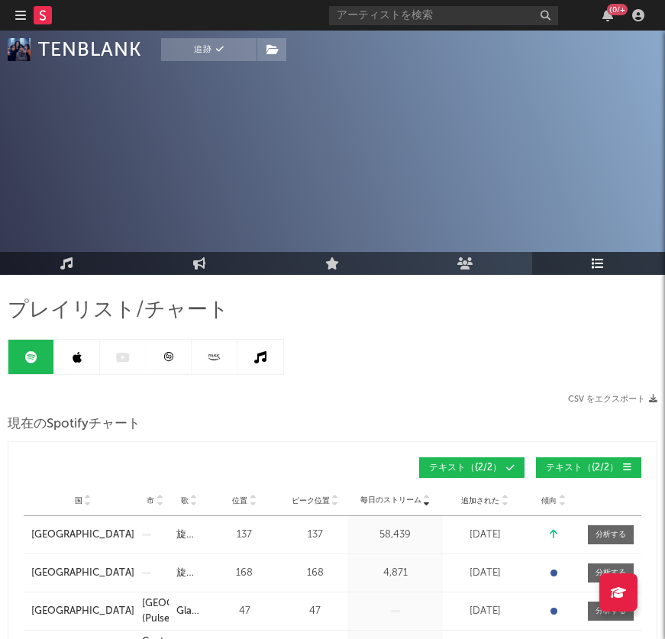
scroll to position [642, 0]
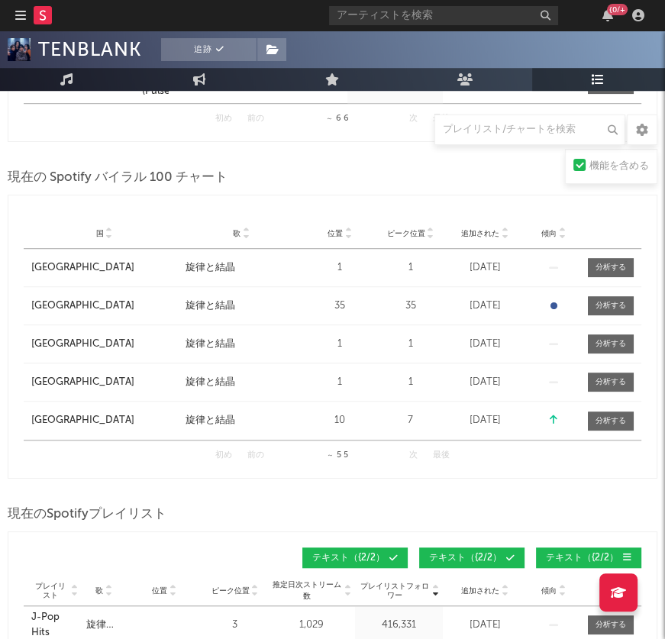
click at [312, 165] on div "現在の Spotify バイラル 100 チャート" at bounding box center [333, 178] width 650 height 26
